Goal: Check status

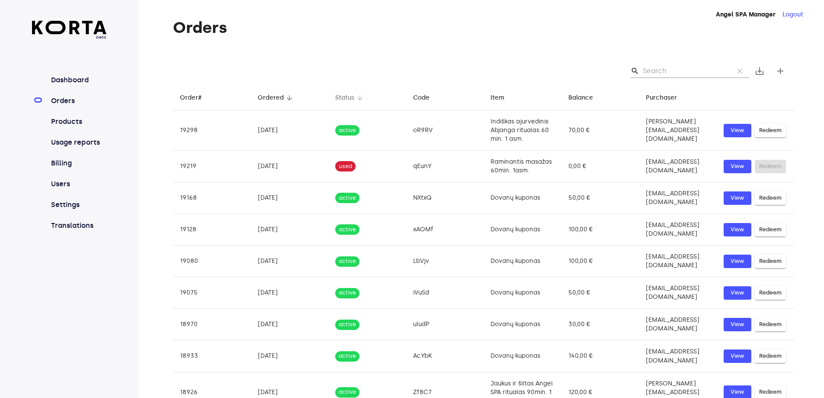
click at [335, 97] on div "Status" at bounding box center [344, 98] width 19 height 10
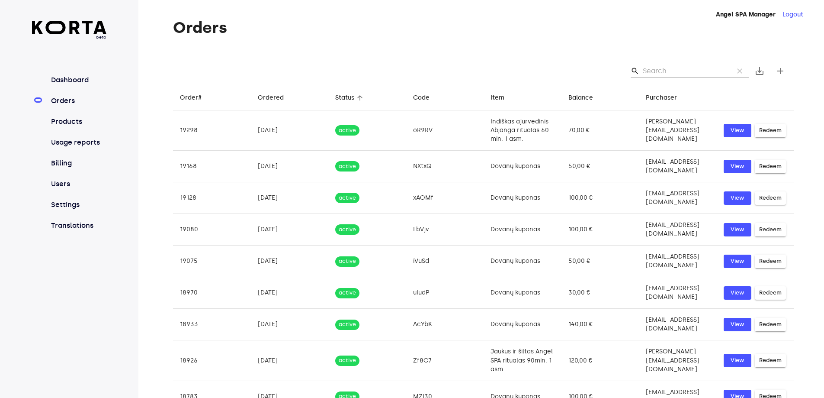
click at [328, 97] on th "Status arrow_downward" at bounding box center [367, 98] width 78 height 26
click at [336, 97] on div "Status" at bounding box center [344, 98] width 19 height 10
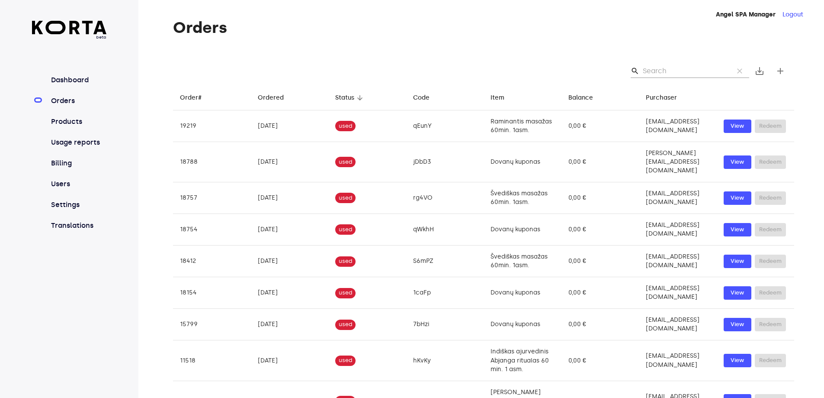
click at [718, 72] on input "Search" at bounding box center [685, 71] width 84 height 14
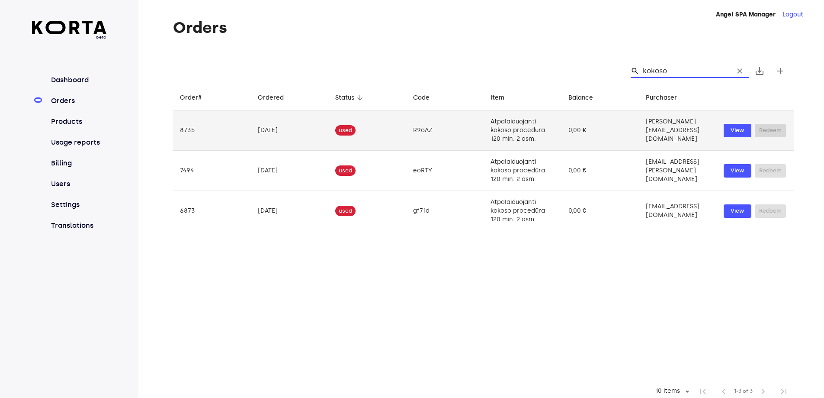
type input "kokoso"
click at [406, 130] on td "R9oAZ" at bounding box center [445, 130] width 78 height 40
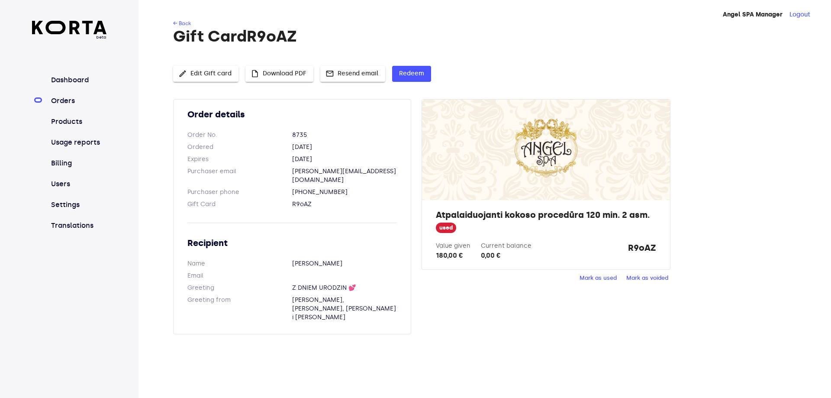
click at [636, 246] on strong "R9oAZ" at bounding box center [642, 250] width 28 height 19
copy strong "R9oAZ"
